Goal: Transaction & Acquisition: Purchase product/service

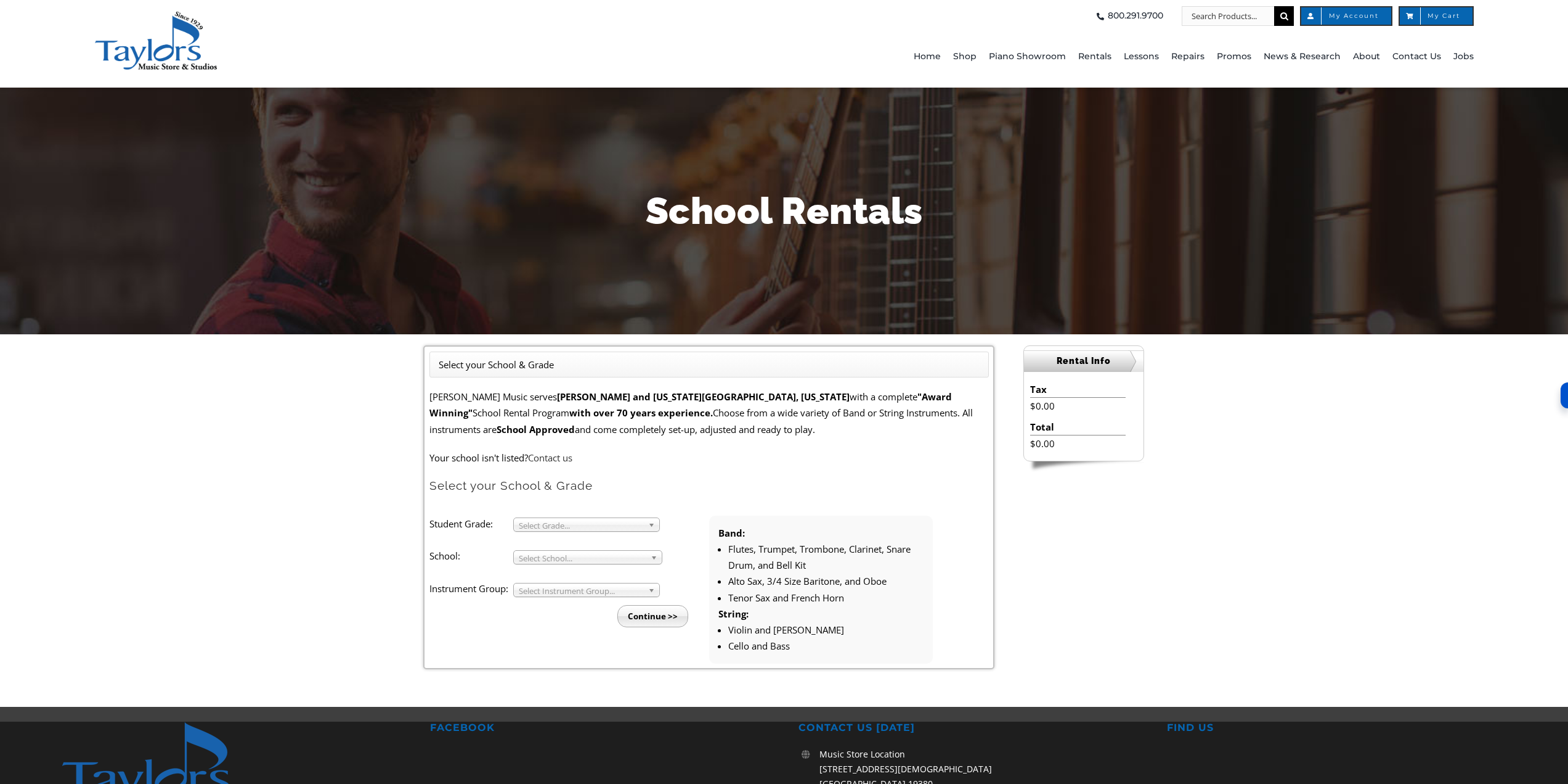
click at [566, 524] on span "Select Grade..." at bounding box center [581, 524] width 125 height 15
click at [561, 552] on li "4" at bounding box center [591, 554] width 133 height 16
click at [560, 555] on span "Select School..." at bounding box center [582, 557] width 127 height 15
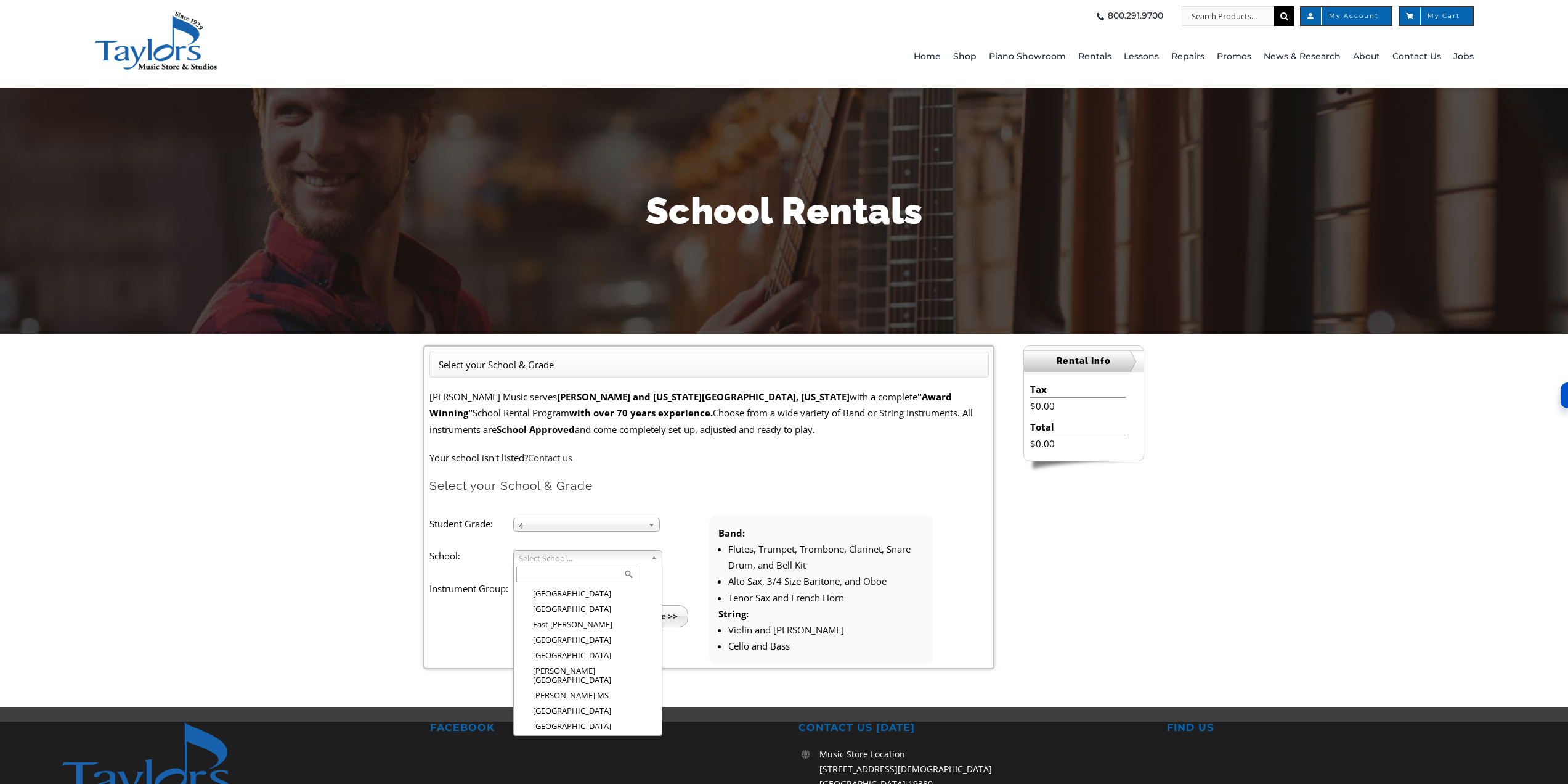
scroll to position [682, 0]
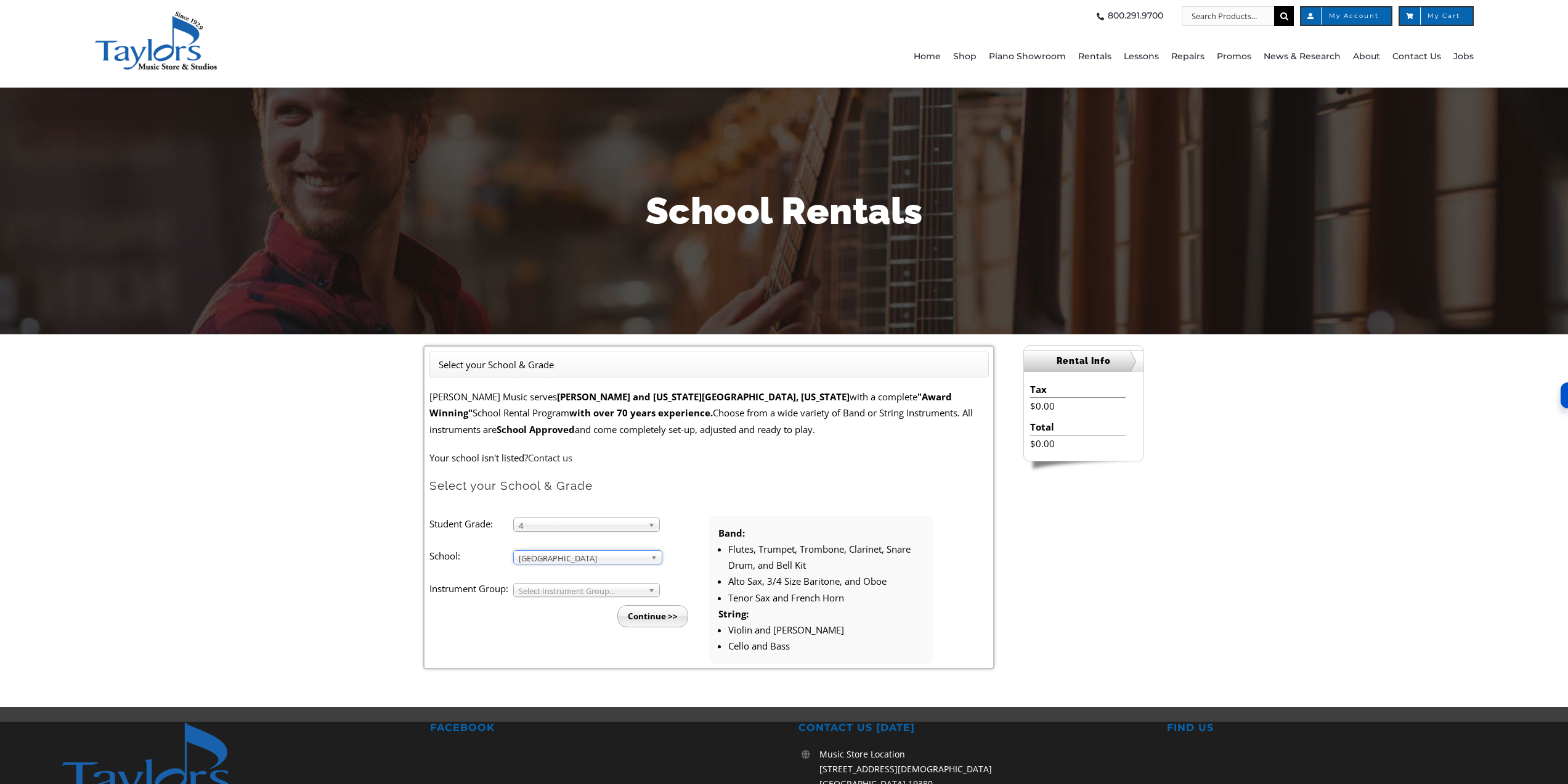
click at [573, 558] on span "[GEOGRAPHIC_DATA]" at bounding box center [582, 557] width 127 height 15
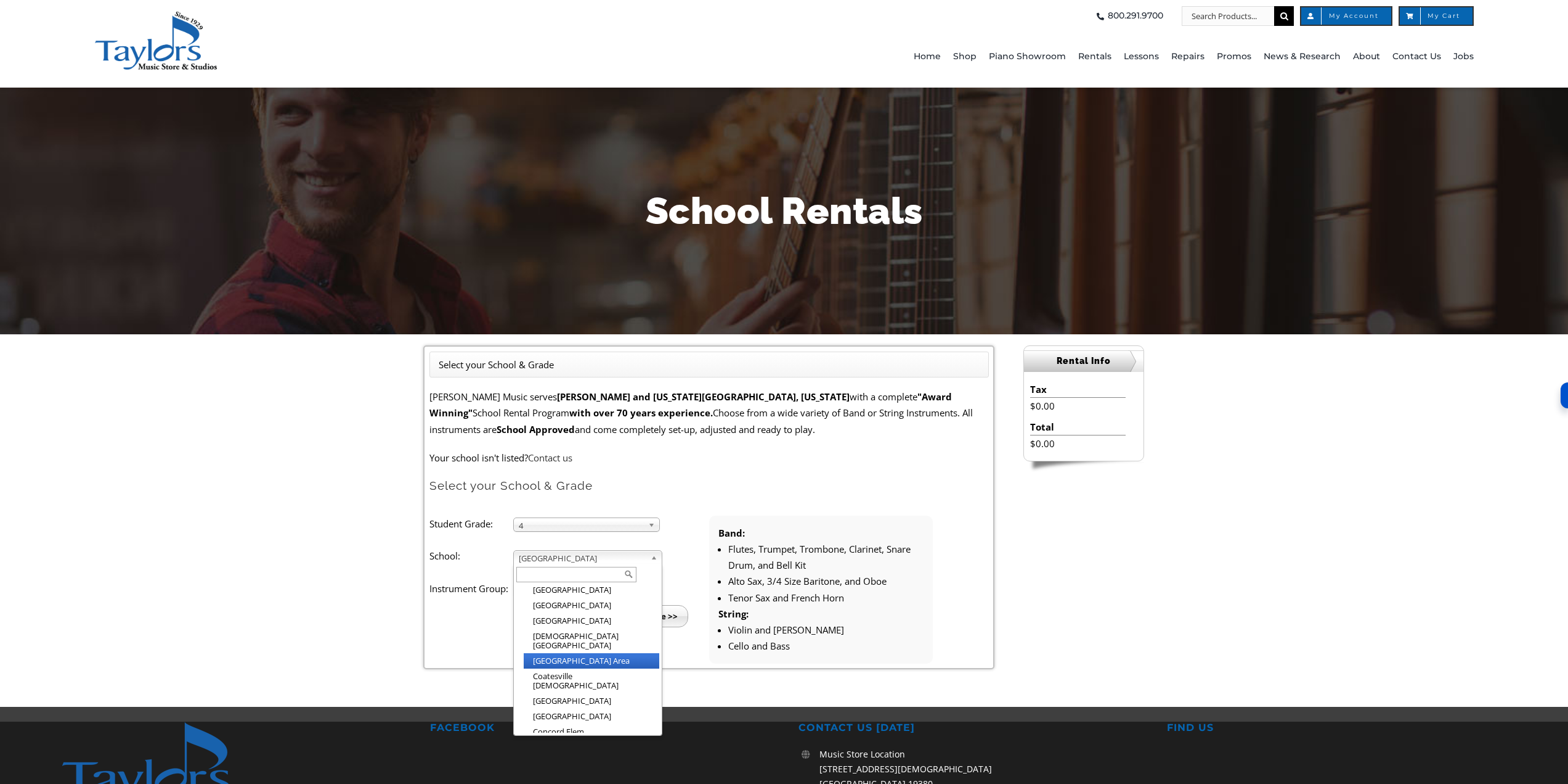
scroll to position [228, 0]
click at [589, 689] on li "[GEOGRAPHIC_DATA]" at bounding box center [592, 697] width 136 height 16
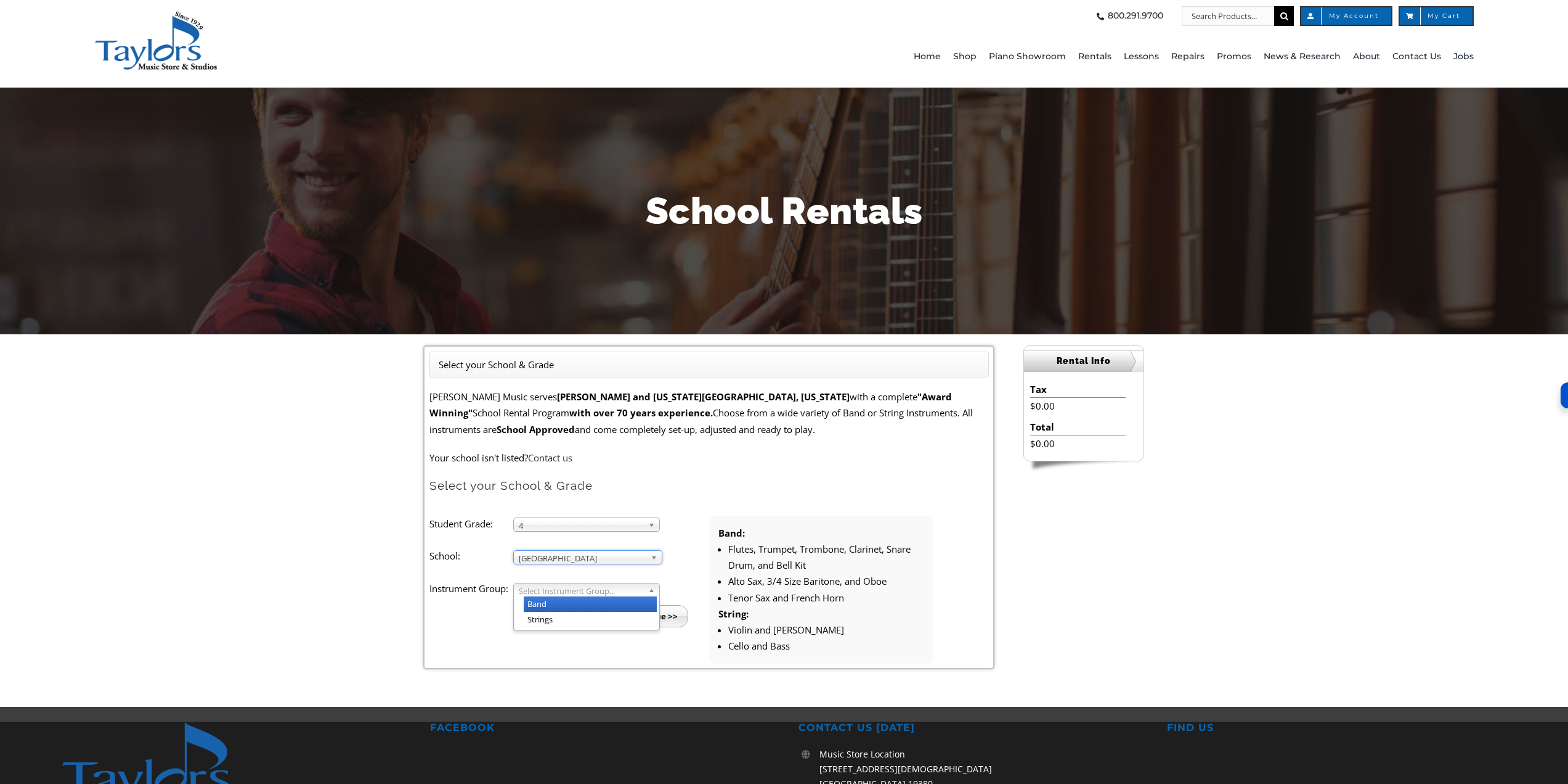
click at [571, 592] on span "Select Instrument Group..." at bounding box center [581, 590] width 125 height 15
click at [564, 620] on li "Strings" at bounding box center [591, 620] width 133 height 16
click at [656, 617] on input "Continue >>" at bounding box center [653, 616] width 71 height 22
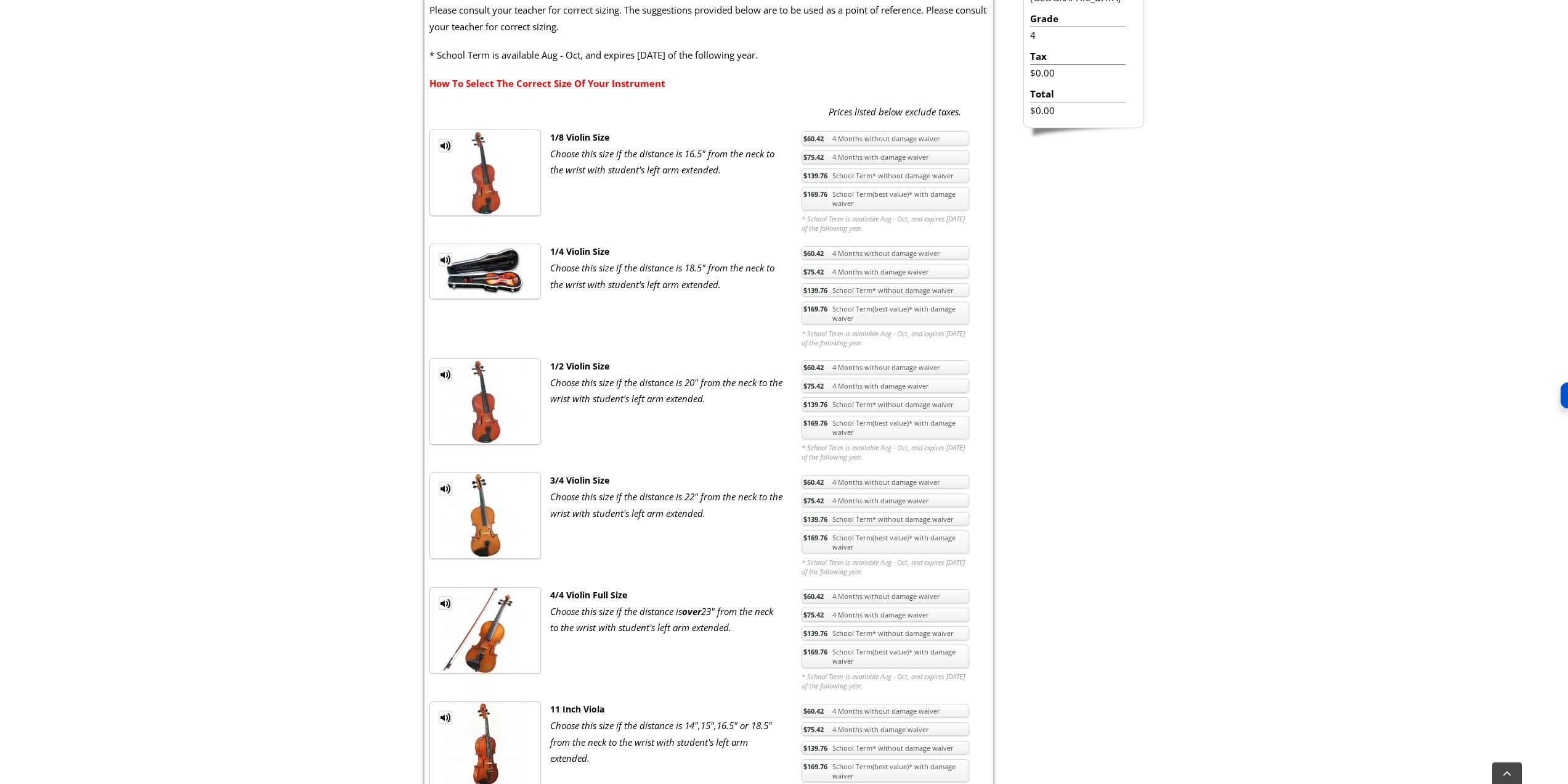
scroll to position [411, 0]
click at [446, 485] on link "MP3 Clip" at bounding box center [445, 485] width 14 height 14
click at [448, 716] on link "MP3 Clip" at bounding box center [445, 714] width 14 height 14
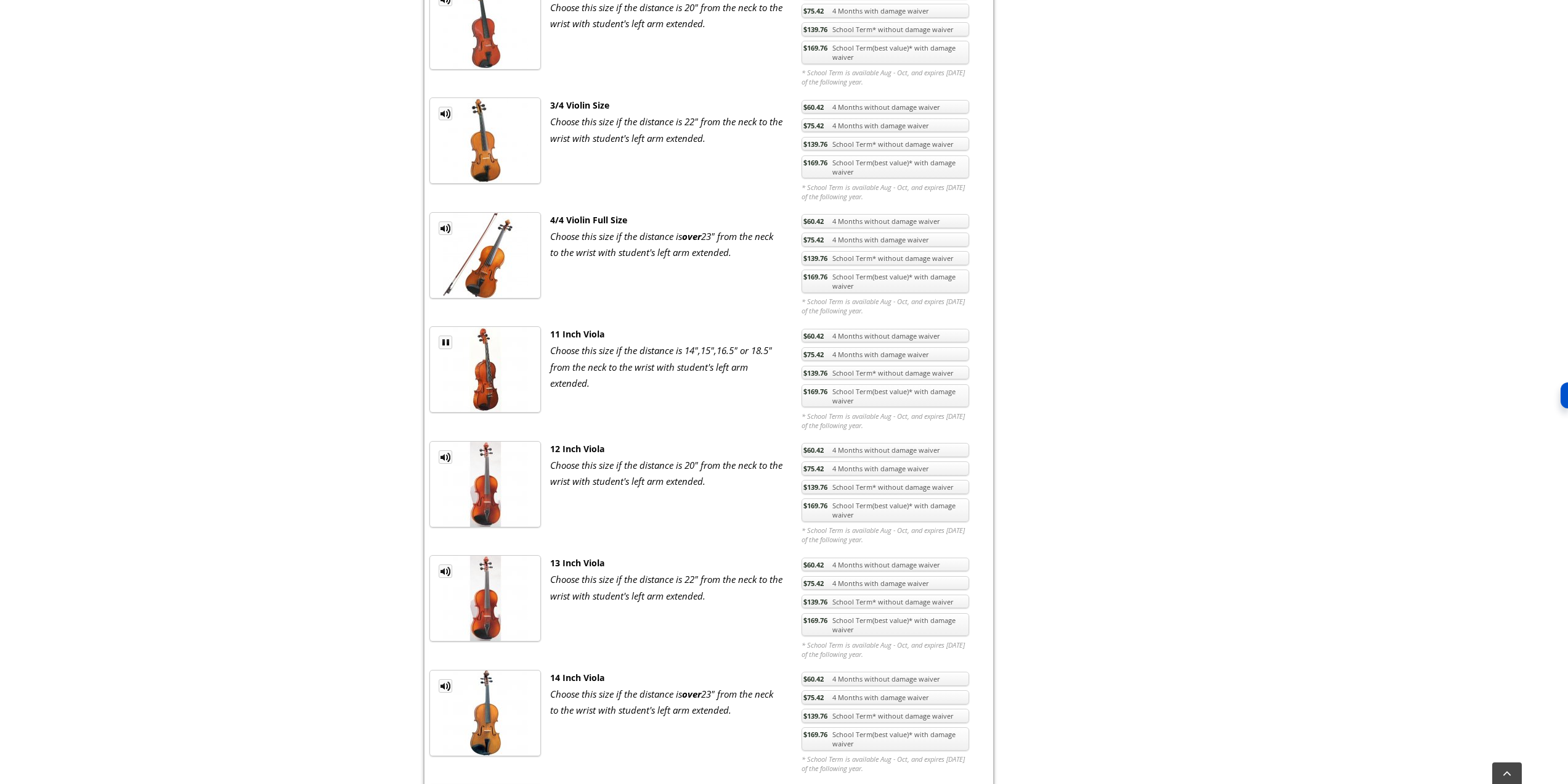
scroll to position [719, 0]
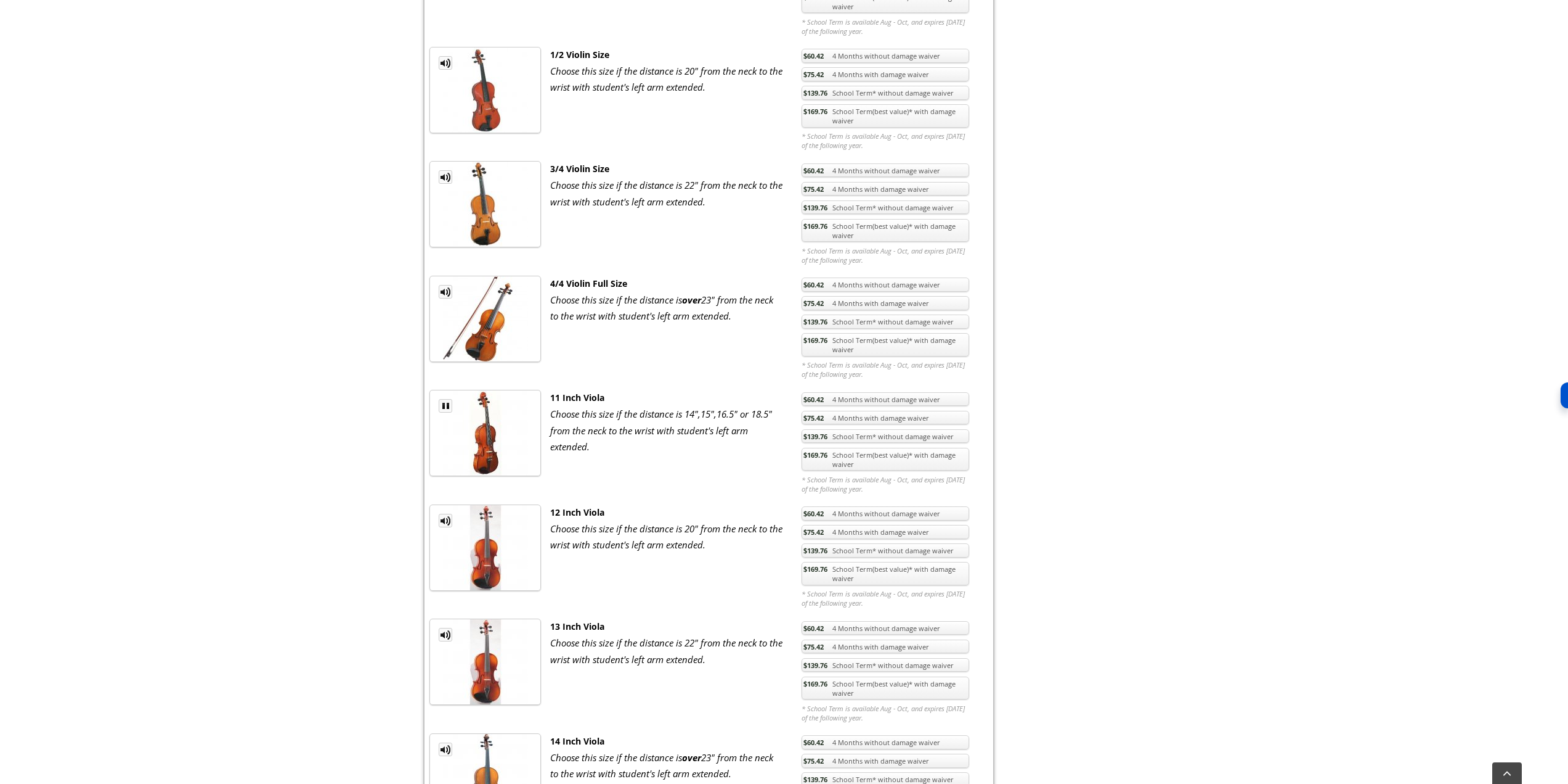
click at [443, 405] on link "MP3 Clip" at bounding box center [445, 406] width 14 height 14
